Goal: Communication & Community: Ask a question

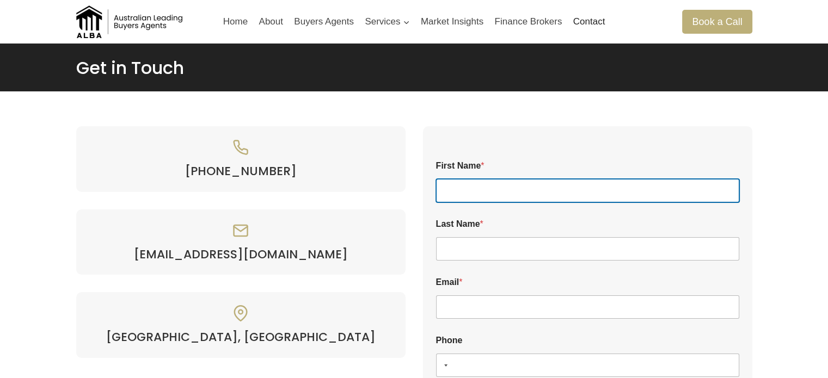
click at [455, 193] on input "First Name *" at bounding box center [587, 190] width 303 height 23
type input "Jhubel"
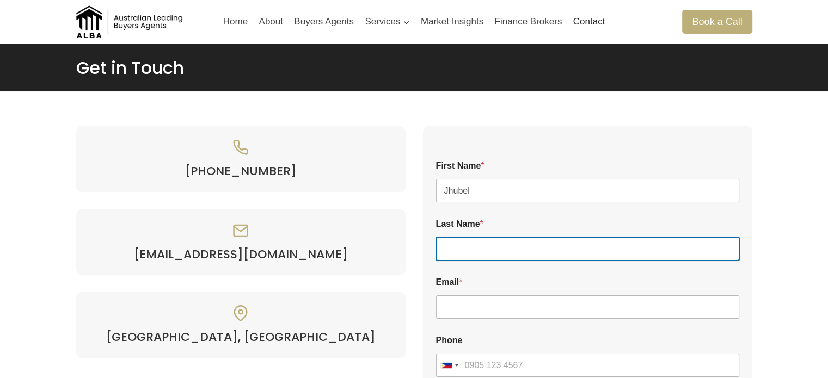
click at [467, 251] on input "Last Name *" at bounding box center [587, 248] width 303 height 23
type input "hermano"
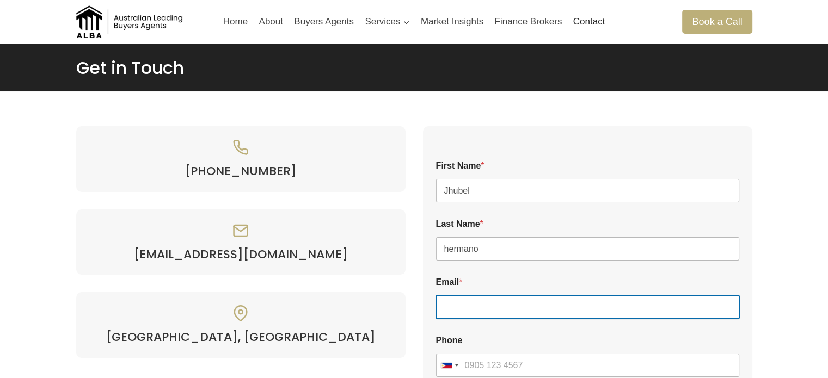
click at [473, 308] on input "Email *" at bounding box center [587, 307] width 303 height 23
type input "[EMAIL_ADDRESS][DOMAIN_NAME]"
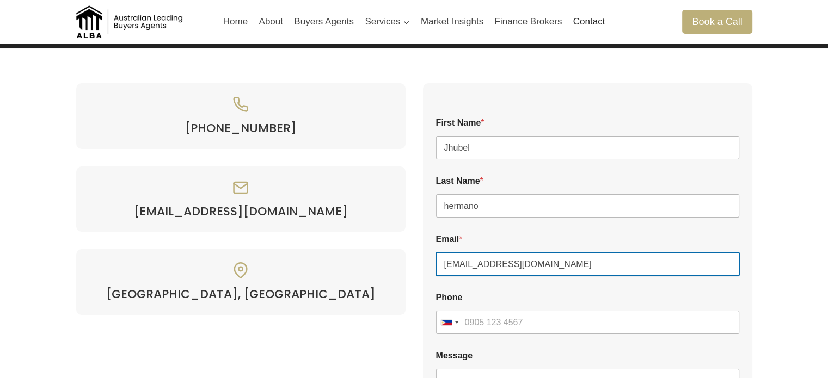
scroll to position [163, 0]
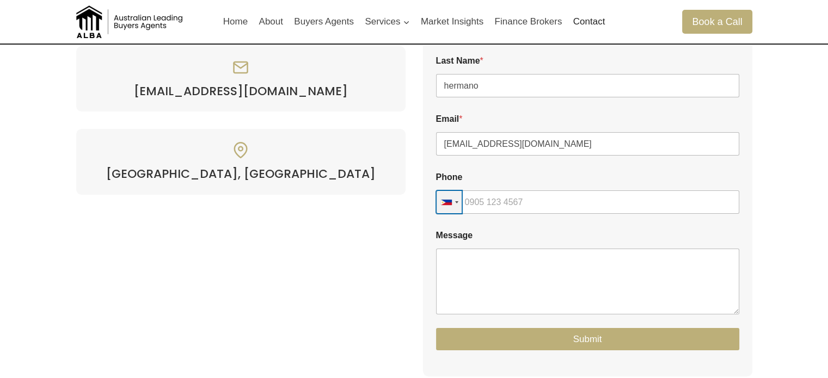
click at [457, 205] on button "Philippines +63" at bounding box center [449, 202] width 26 height 23
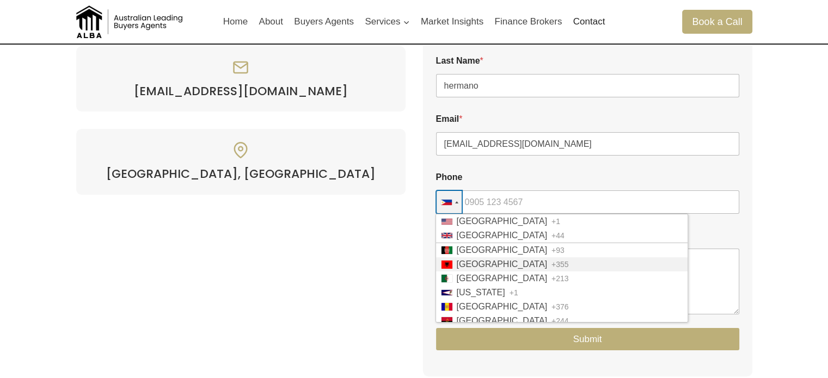
scroll to position [151, 0]
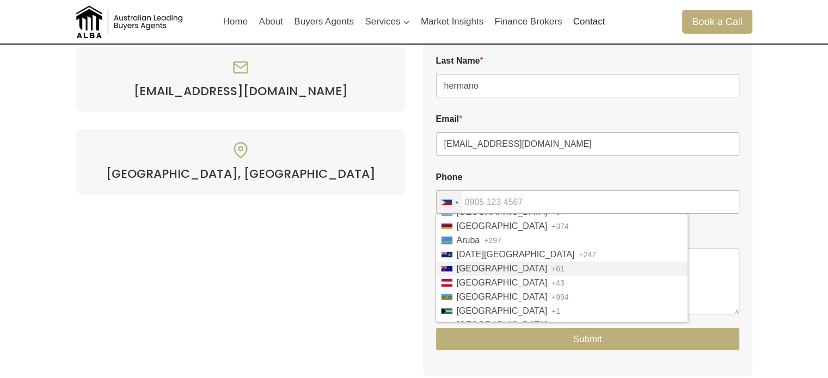
click at [551, 268] on span "+61" at bounding box center [557, 269] width 13 height 8
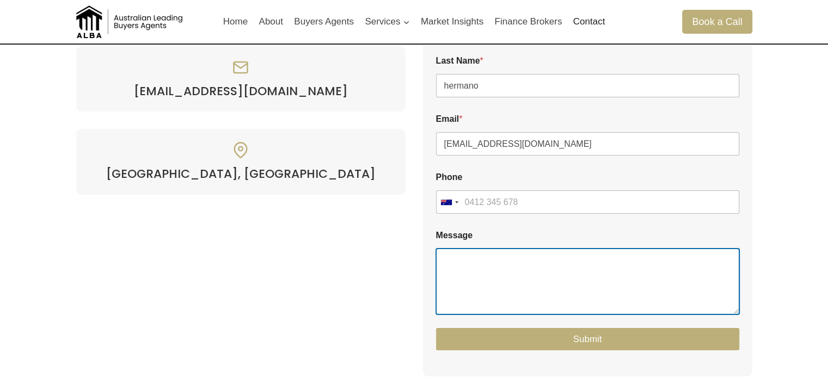
click at [475, 271] on textarea "Message" at bounding box center [587, 281] width 303 height 65
click at [520, 287] on textarea "Message" at bounding box center [587, 281] width 303 height 65
paste textarea "Hi, I'm Jhubel from Powerhouse Residential Group. We are a stock aggregator and…"
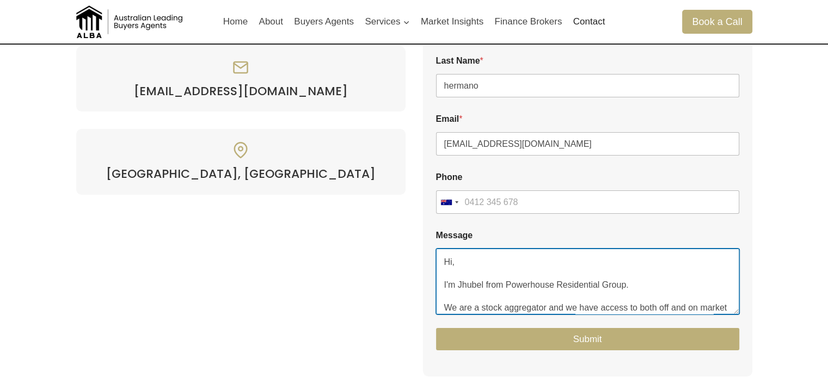
scroll to position [136, 0]
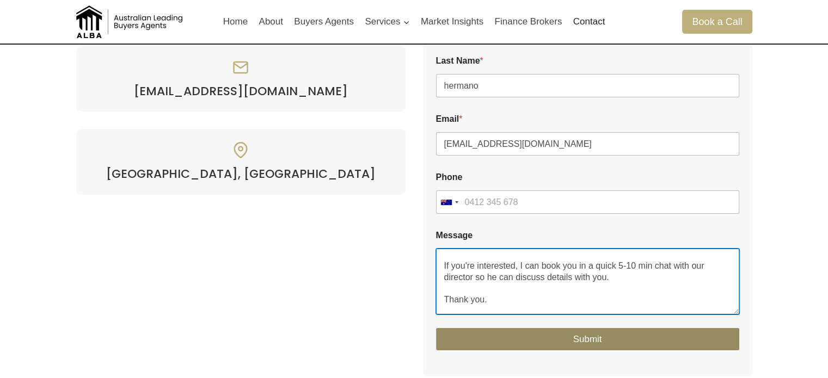
type textarea "Hi, I'm Jhubel from Powerhouse Residential Group. We are a stock aggregator and…"
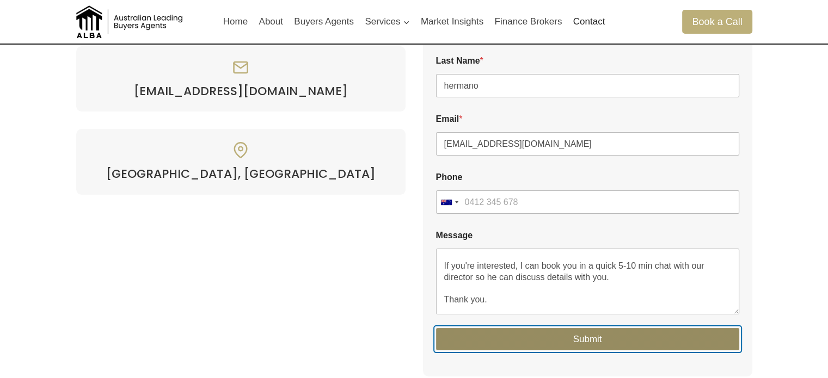
click at [538, 335] on button "Submit" at bounding box center [587, 339] width 303 height 22
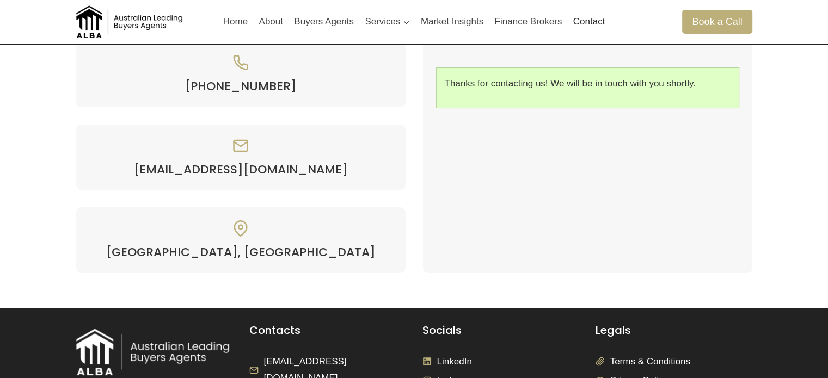
scroll to position [0, 0]
